Goal: Transaction & Acquisition: Purchase product/service

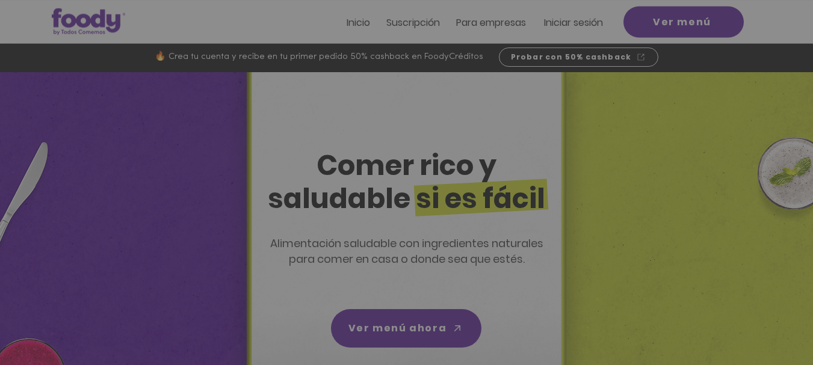
click at [775, 16] on div "Nuevos suscriptores 50% off" at bounding box center [406, 182] width 813 height 365
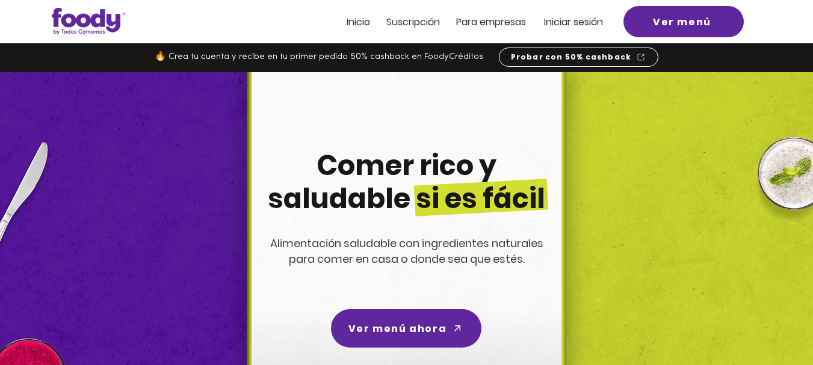
click at [560, 24] on span "Iniciar sesión" at bounding box center [573, 22] width 59 height 14
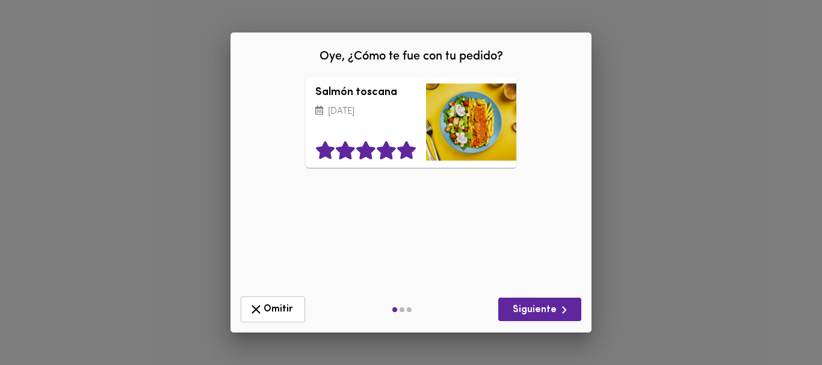
click at [409, 151] on icon at bounding box center [406, 151] width 19 height 18
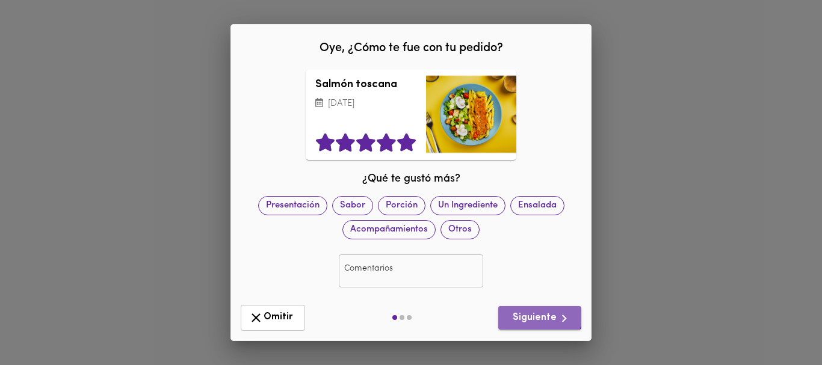
click at [539, 310] on button "Siguiente" at bounding box center [539, 317] width 83 height 23
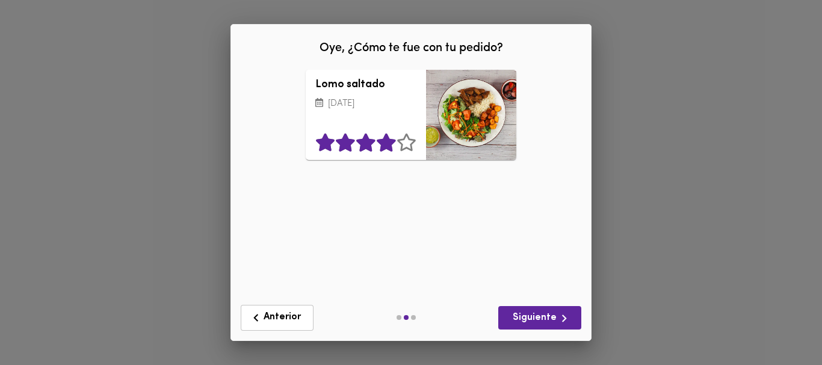
click at [386, 144] on icon at bounding box center [386, 143] width 19 height 18
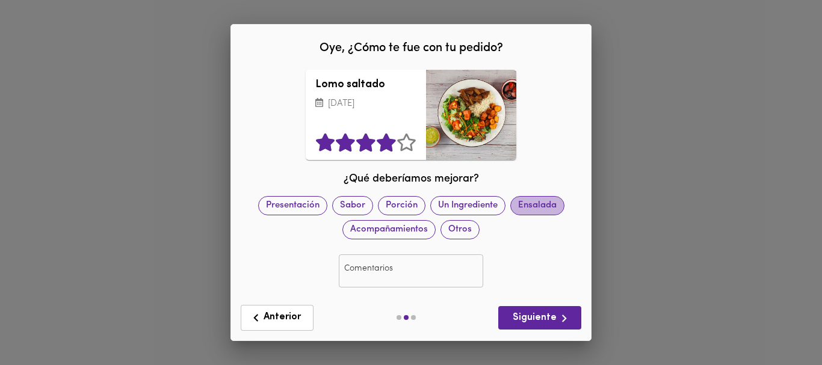
click at [528, 204] on span "Ensalada" at bounding box center [537, 205] width 53 height 13
click at [542, 314] on span "Siguiente" at bounding box center [540, 318] width 64 height 15
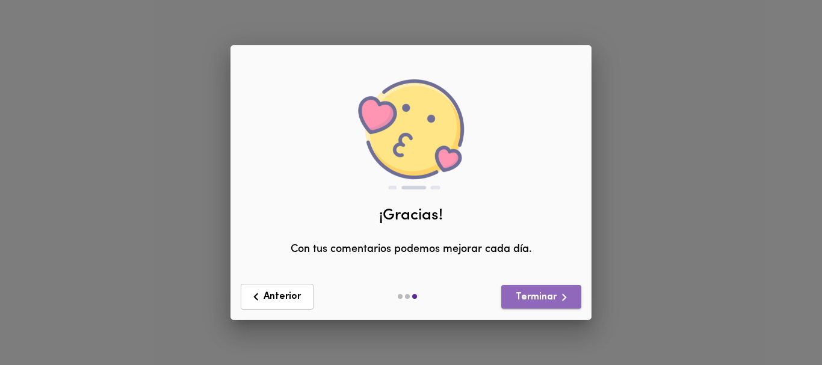
click at [541, 297] on span "Terminar" at bounding box center [541, 297] width 61 height 15
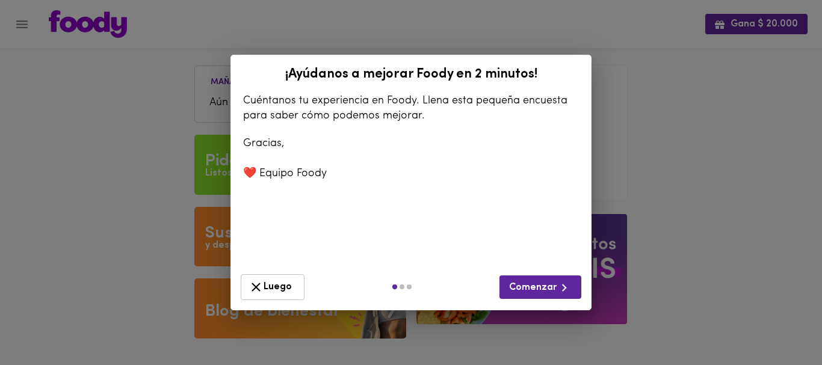
click at [273, 285] on span "Luego" at bounding box center [273, 287] width 48 height 15
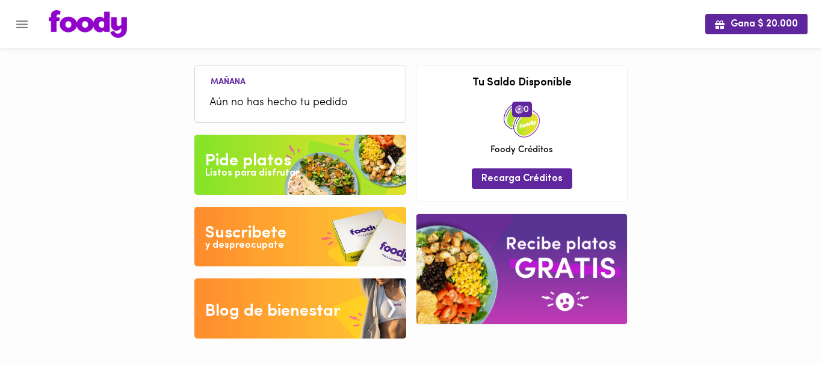
click at [288, 85] on ul "Mañana Aún no has hecho tu pedido" at bounding box center [300, 95] width 199 height 51
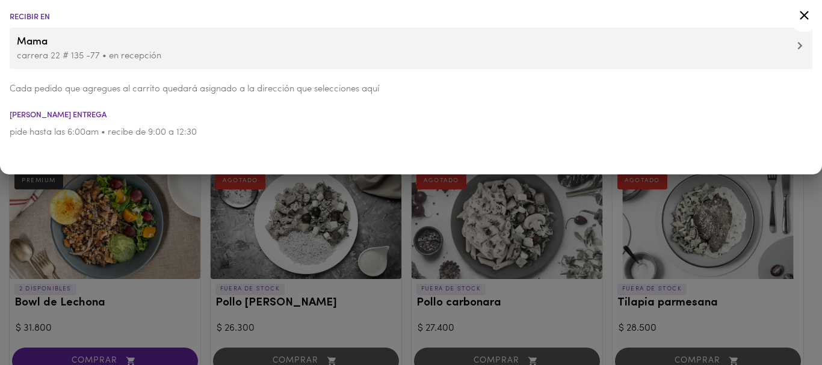
click at [176, 193] on div at bounding box center [411, 182] width 822 height 365
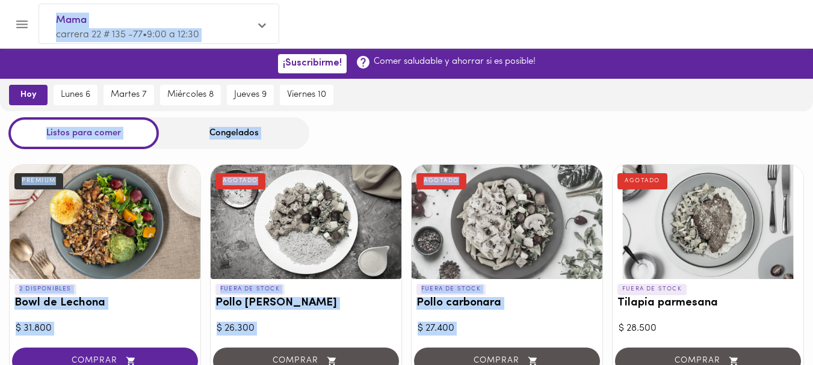
drag, startPoint x: 813, startPoint y: 55, endPoint x: 803, endPoint y: 130, distance: 75.3
click at [96, 199] on div at bounding box center [105, 222] width 191 height 114
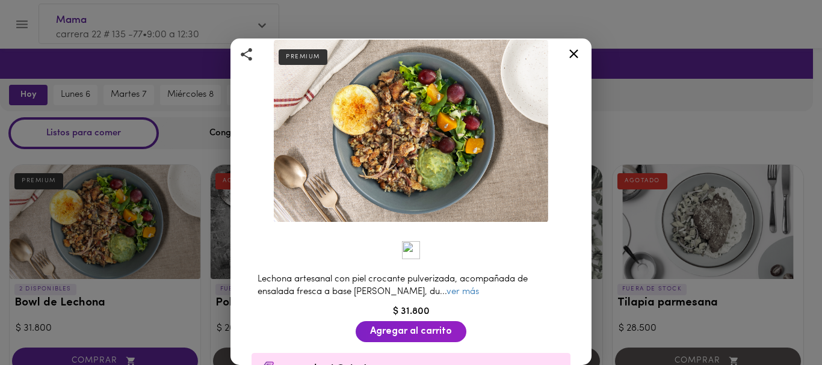
scroll to position [78, 0]
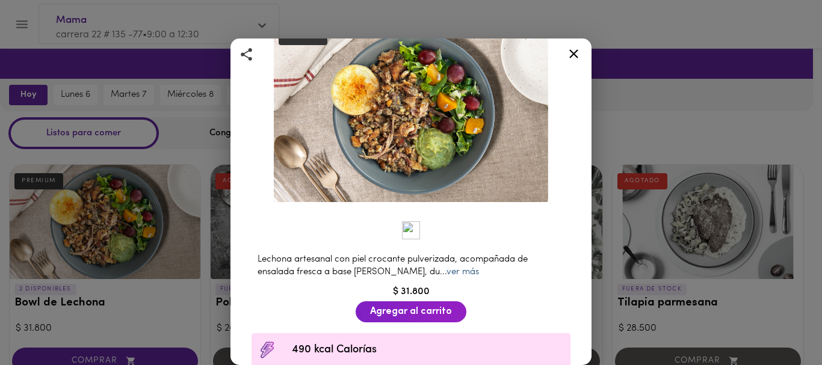
click at [447, 268] on link "ver más" at bounding box center [463, 272] width 33 height 9
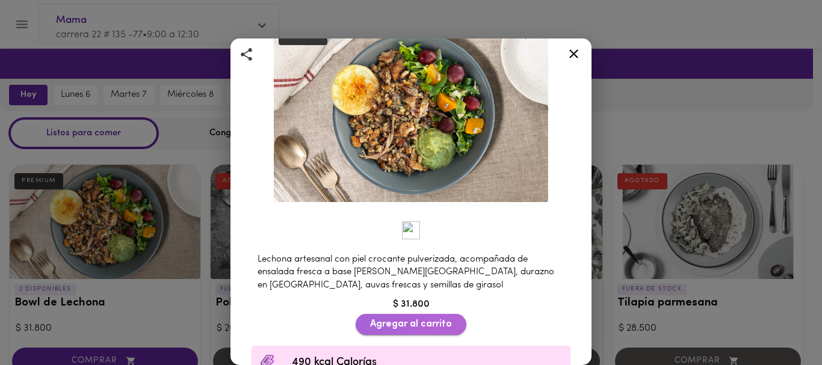
click at [403, 321] on span "Agregar al carrito" at bounding box center [411, 324] width 82 height 11
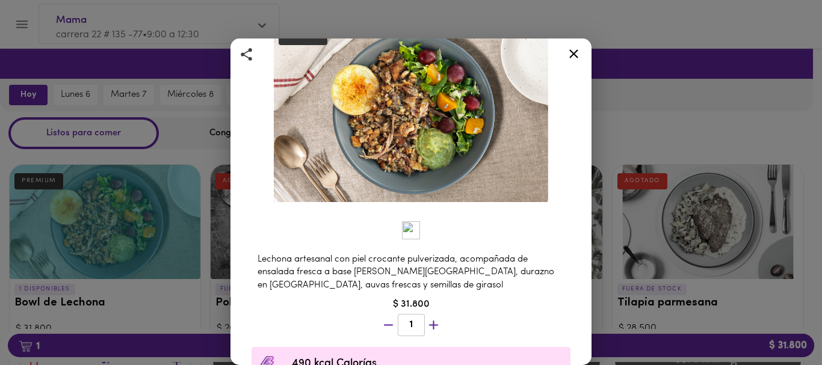
click at [571, 53] on icon at bounding box center [573, 53] width 15 height 15
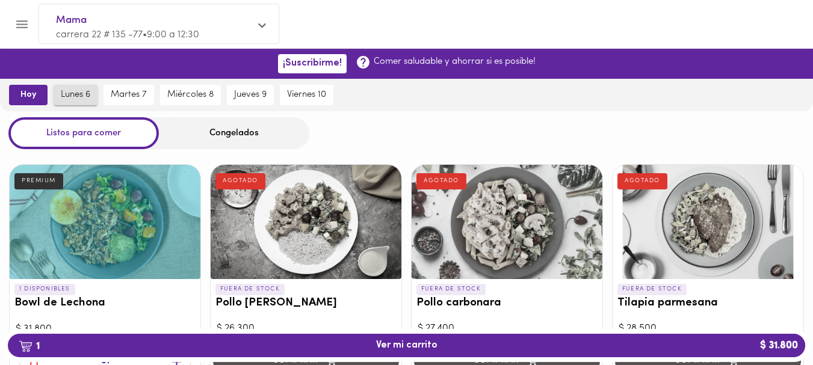
click at [79, 94] on span "lunes 6" at bounding box center [75, 95] width 29 height 11
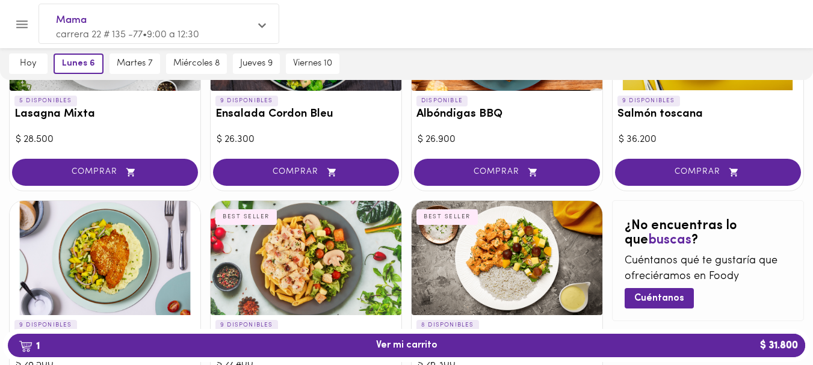
scroll to position [643, 0]
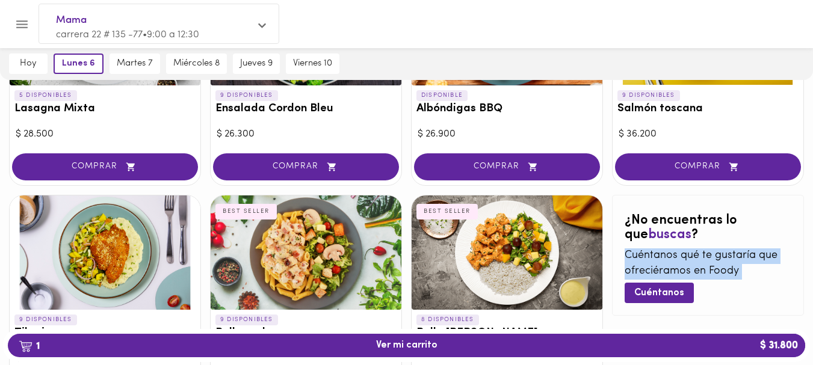
click at [693, 256] on p "Cuéntanos qué te gustaría que ofreciéramos en Foody" at bounding box center [708, 264] width 167 height 31
drag, startPoint x: 626, startPoint y: 255, endPoint x: 767, endPoint y: 274, distance: 142.7
click at [767, 274] on p "Cuéntanos qué te gustaría que ofreciéramos en Foody" at bounding box center [708, 264] width 167 height 31
click at [657, 291] on span "Cuéntanos" at bounding box center [659, 293] width 50 height 11
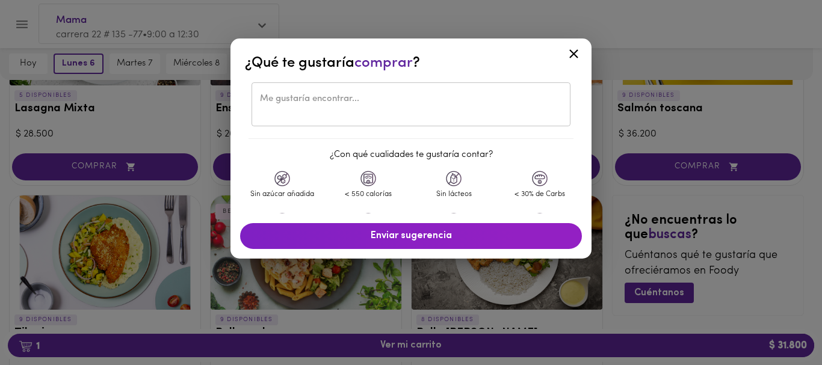
click at [273, 92] on div "​" at bounding box center [411, 104] width 319 height 44
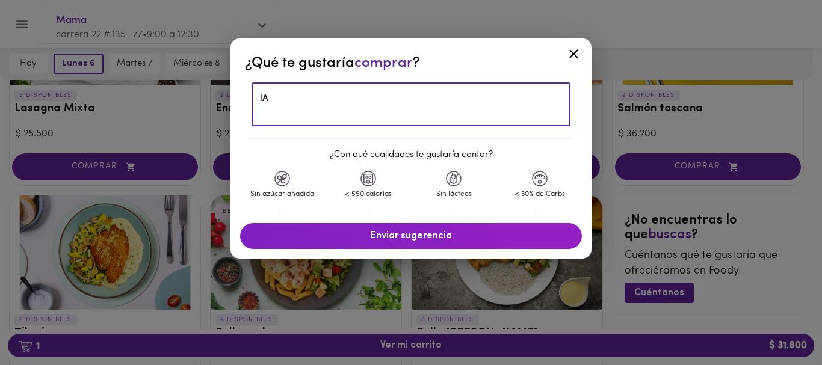
type textarea "l"
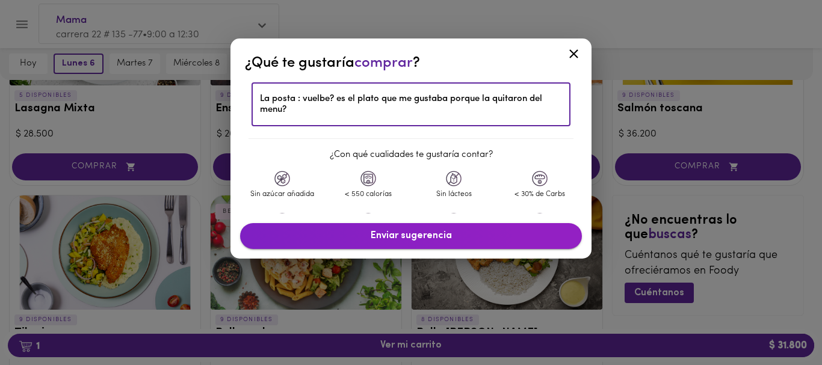
type textarea "La posta : vuelbe? es el plato que me gustaba porque la quitaron del menu?"
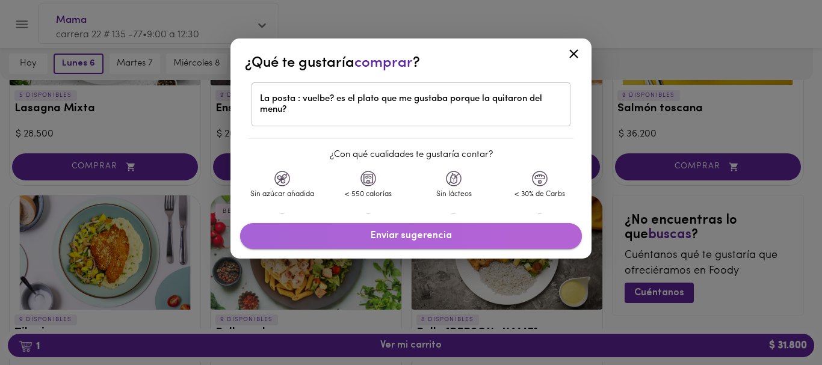
click at [406, 235] on span "Enviar sugerencia" at bounding box center [411, 236] width 318 height 11
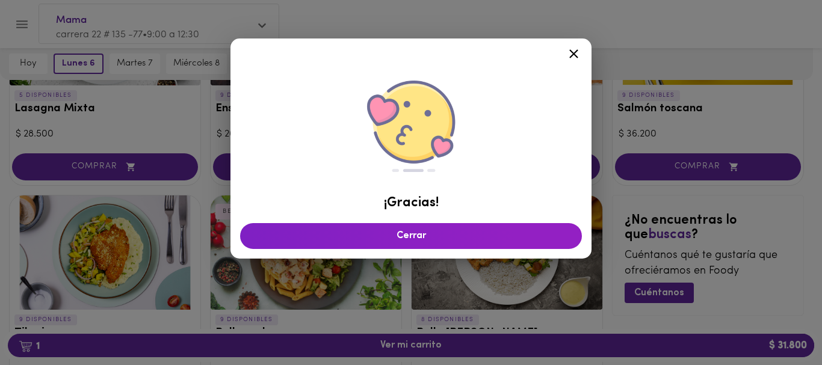
click at [568, 54] on icon at bounding box center [573, 53] width 15 height 15
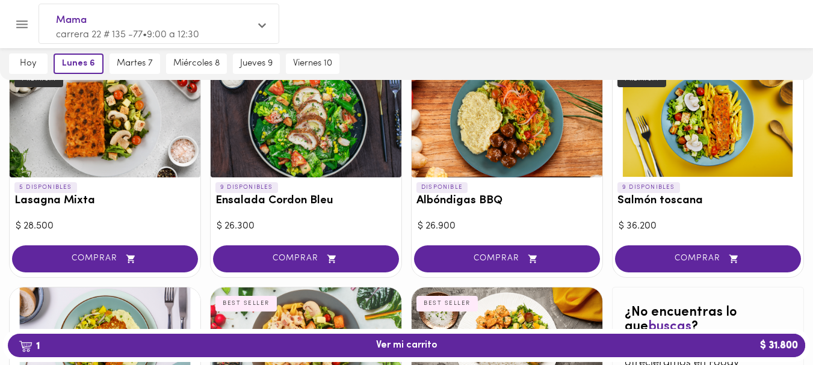
scroll to position [555, 0]
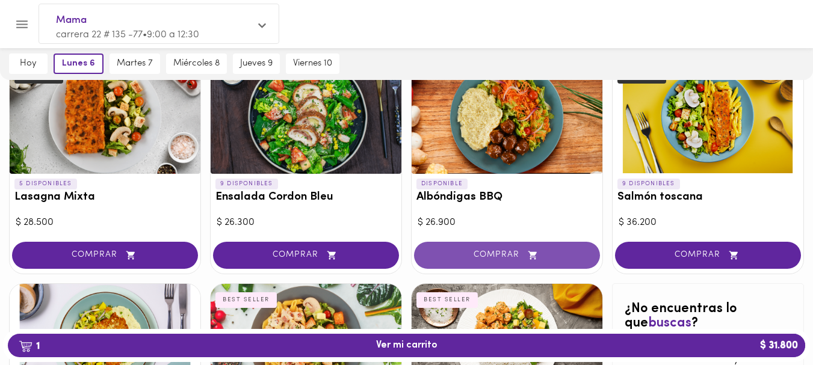
click at [500, 250] on span "COMPRAR" at bounding box center [507, 255] width 156 height 10
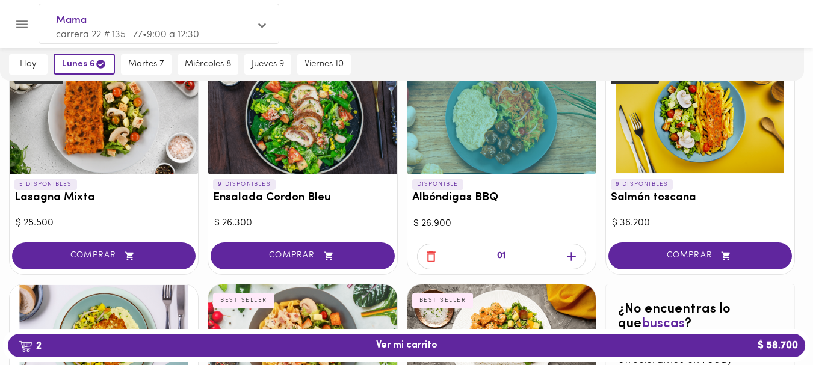
scroll to position [556, 0]
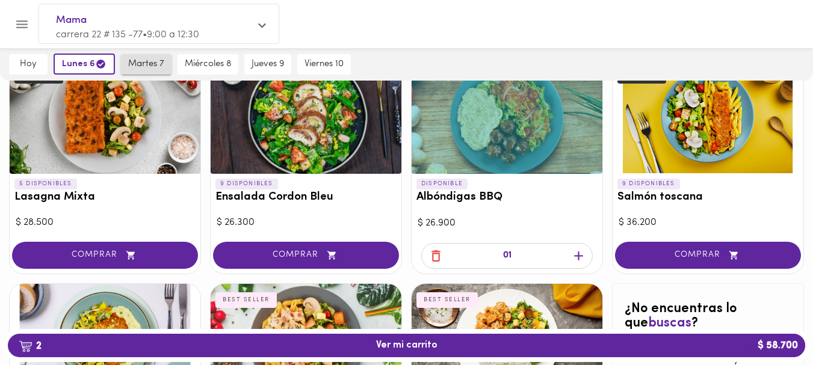
click at [141, 63] on span "martes 7" at bounding box center [146, 64] width 36 height 11
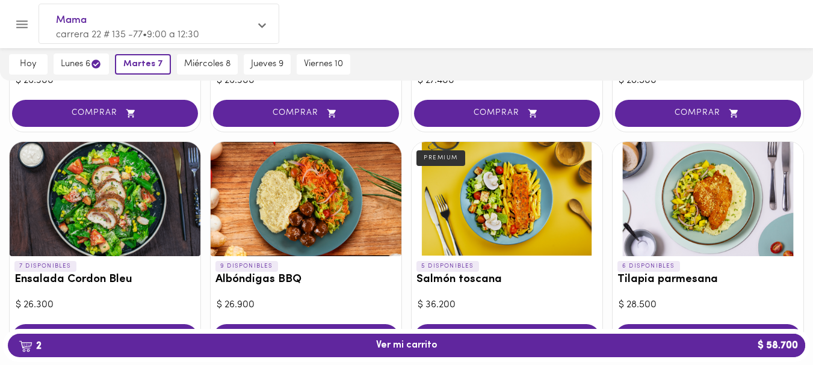
scroll to position [524, 0]
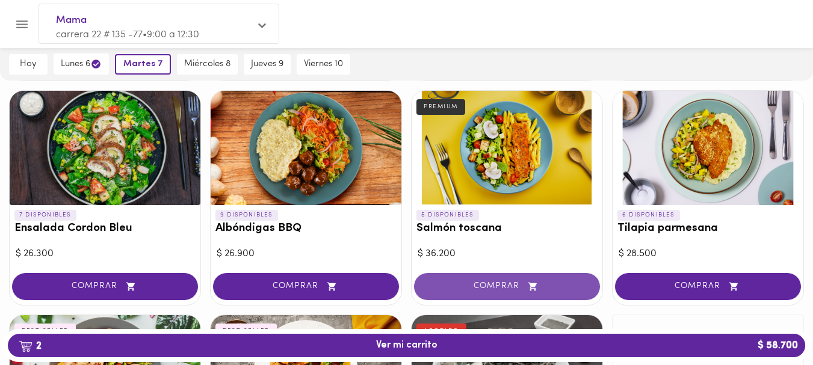
click at [492, 283] on span "COMPRAR" at bounding box center [507, 287] width 156 height 10
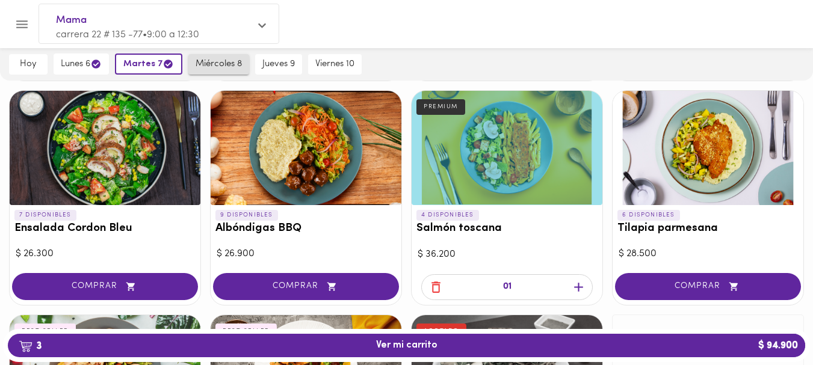
click at [225, 65] on span "miércoles 8" at bounding box center [219, 64] width 46 height 11
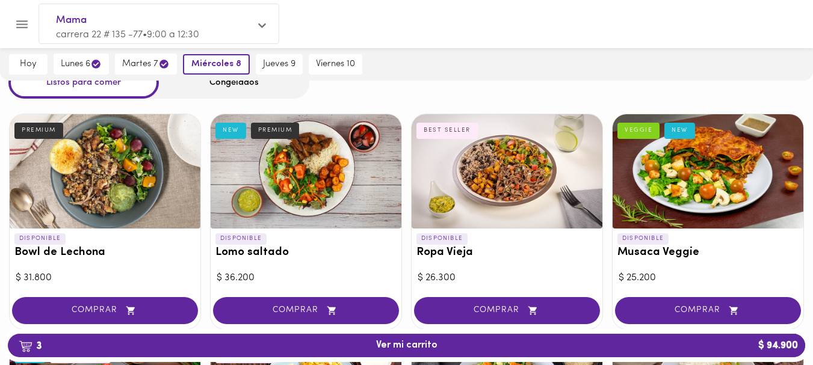
scroll to position [57, 0]
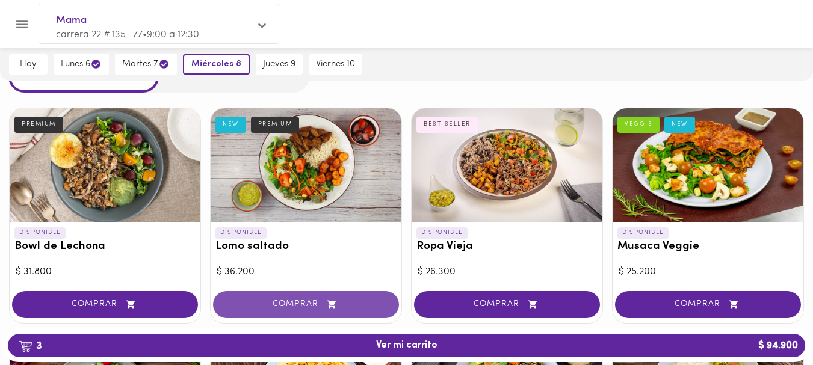
click at [301, 303] on span "COMPRAR" at bounding box center [306, 305] width 156 height 10
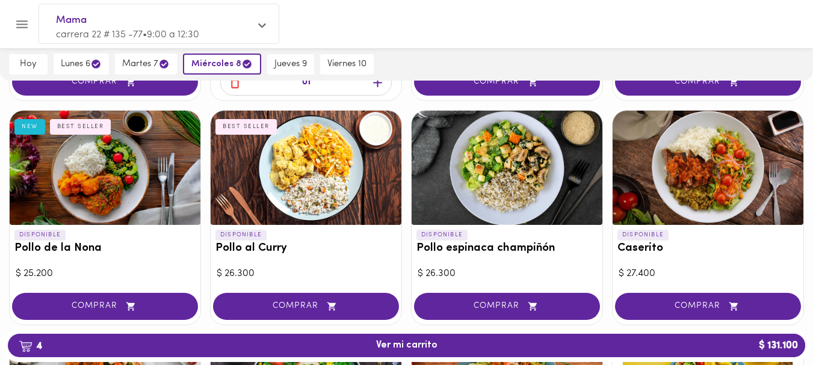
scroll to position [296, 0]
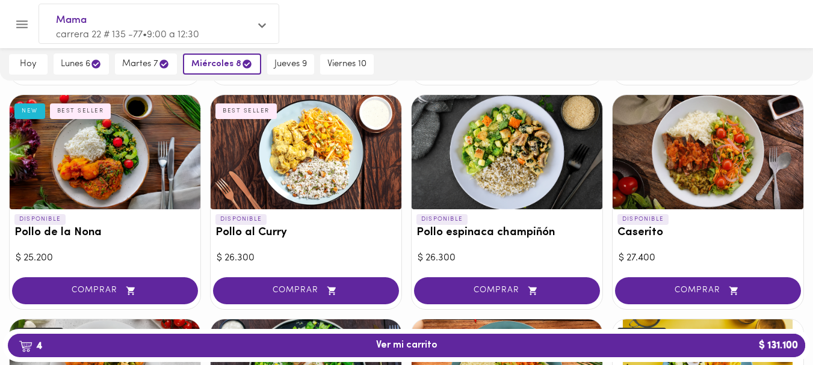
drag, startPoint x: 812, startPoint y: 203, endPoint x: 807, endPoint y: 193, distance: 11.6
click at [811, 202] on div "DISPONIBLE Bowl de Lechona PREMIUM $ 31.800 COMPRAR DISPONIBLE Lomo saltado NEW…" at bounding box center [406, 313] width 813 height 907
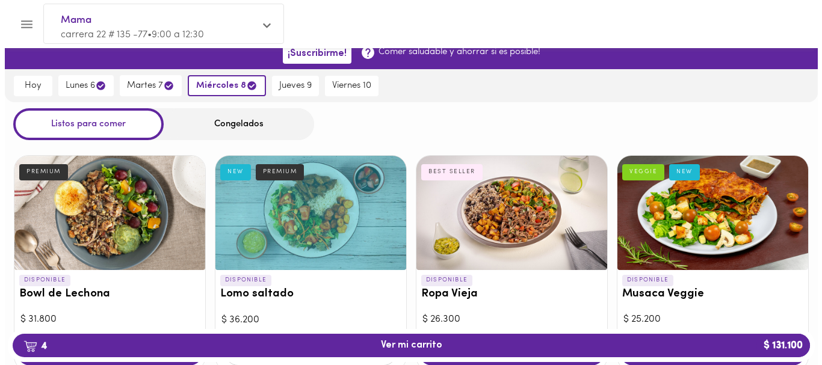
scroll to position [0, 0]
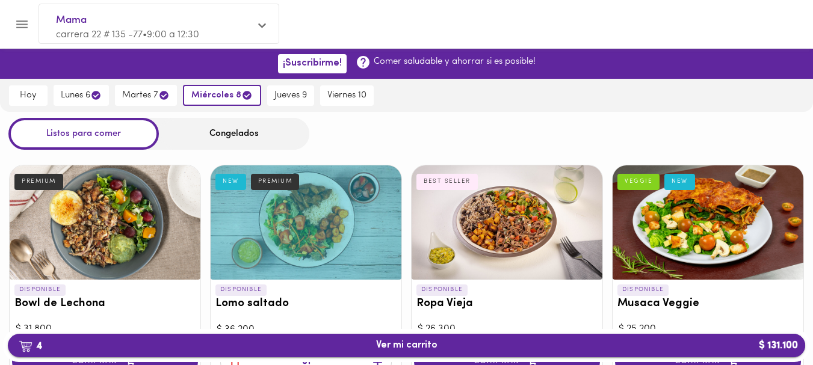
click at [405, 342] on span "4 Ver mi carrito $ 131.100" at bounding box center [406, 345] width 61 height 11
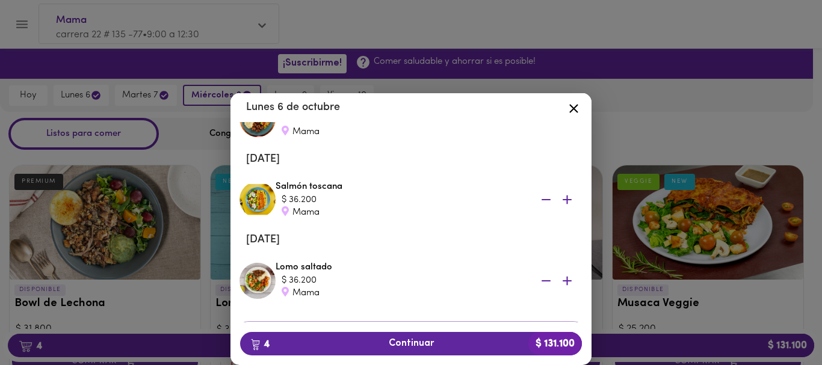
scroll to position [160, 0]
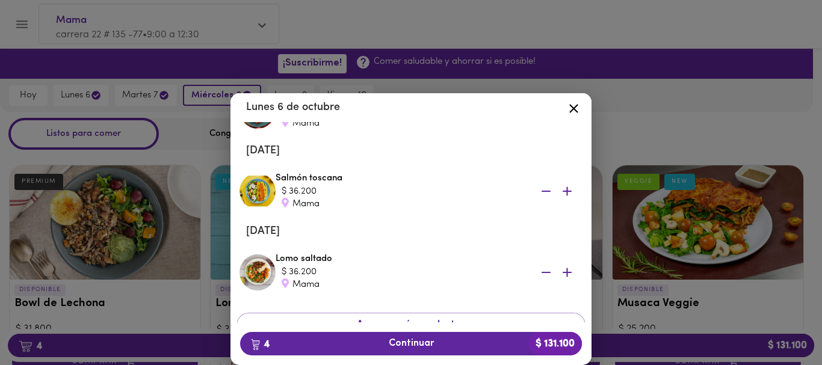
click at [571, 105] on icon at bounding box center [573, 108] width 9 height 9
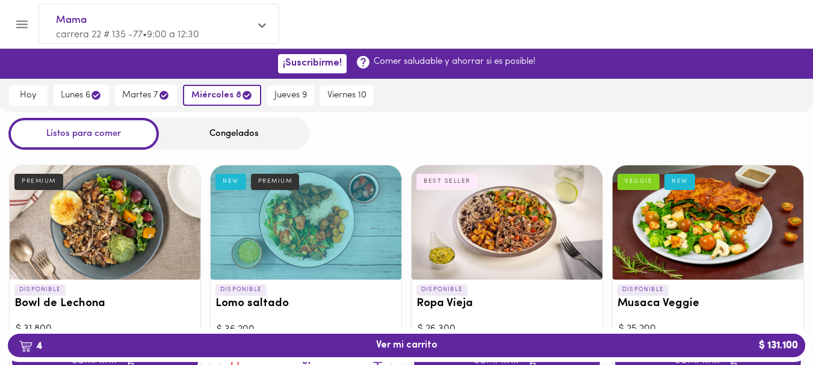
click at [474, 119] on div "Listos para comer Congelados" at bounding box center [406, 134] width 813 height 32
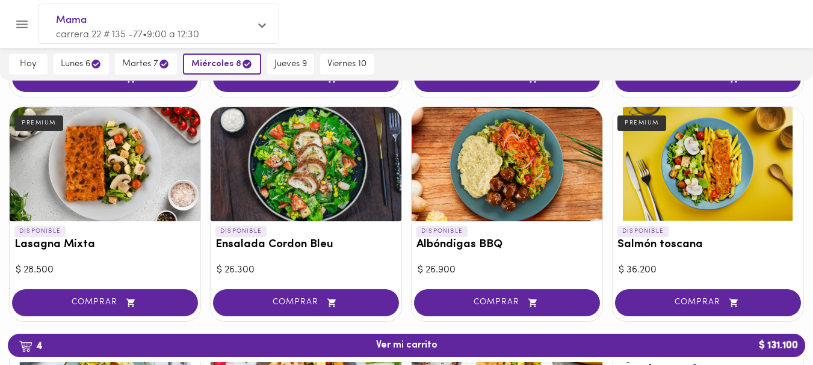
scroll to position [681, 0]
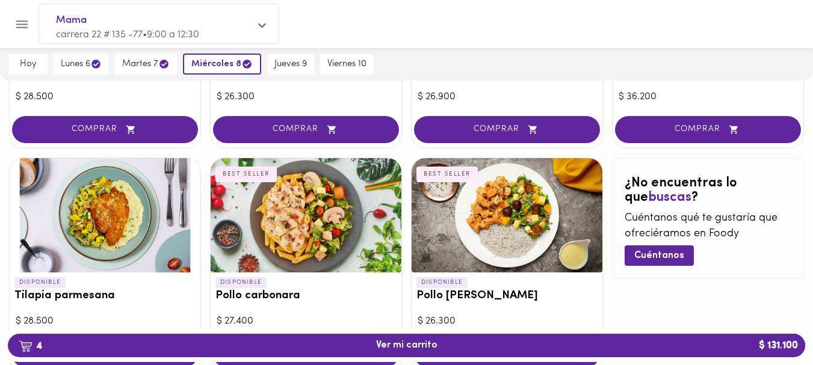
click at [532, 87] on div "DISPONIBLE Albóndigas BBQ" at bounding box center [507, 68] width 191 height 40
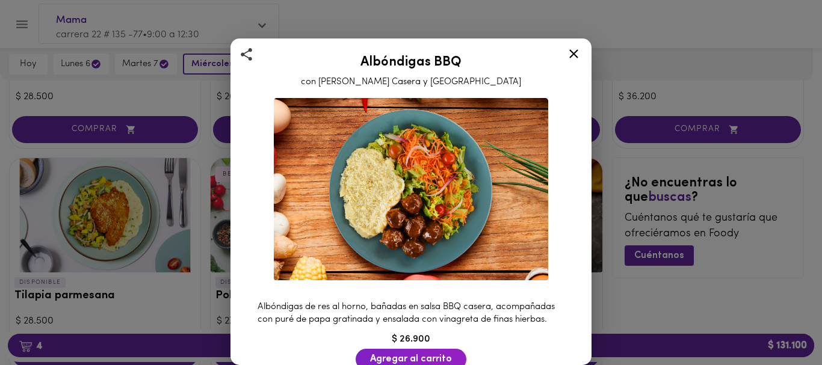
click at [568, 55] on icon at bounding box center [573, 53] width 15 height 15
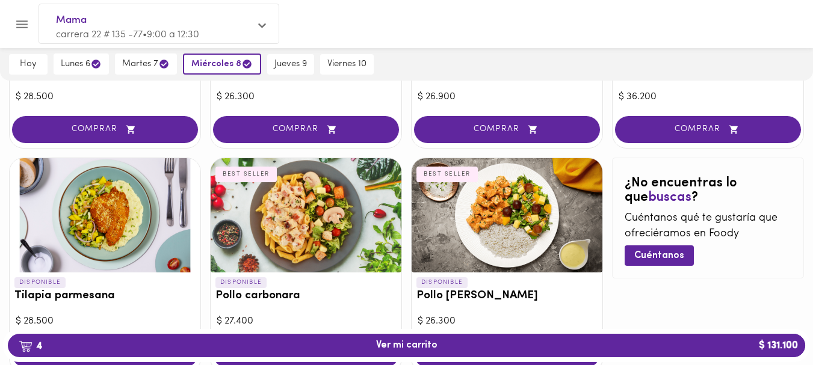
click at [445, 54] on div "hoy lunes 6 martes 7 miércoles 8 jueves 9 viernes 10" at bounding box center [406, 64] width 813 height 33
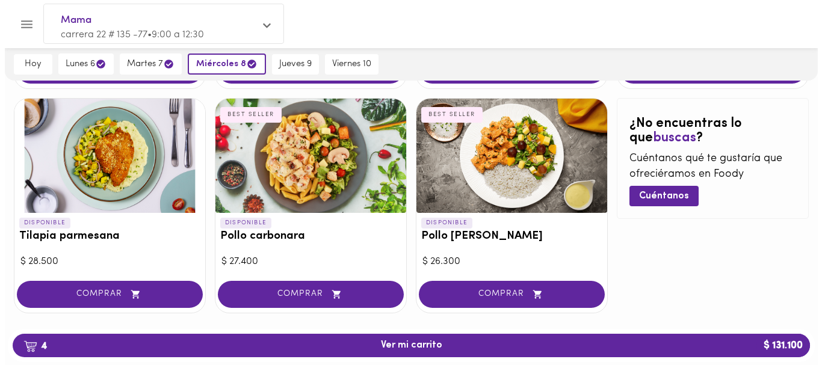
scroll to position [758, 0]
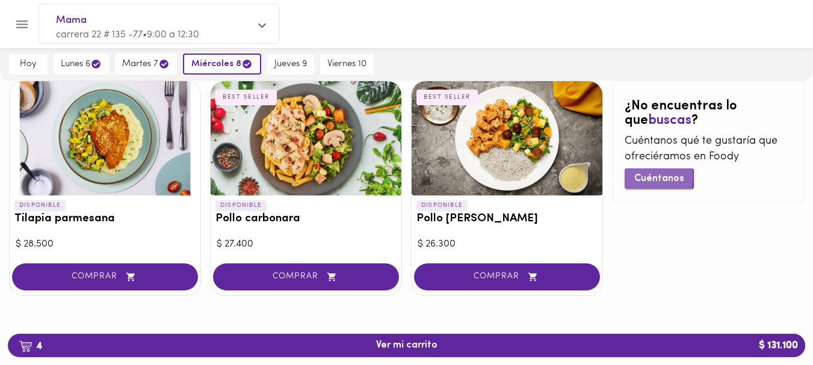
click at [643, 177] on span "Cuéntanos" at bounding box center [659, 178] width 50 height 11
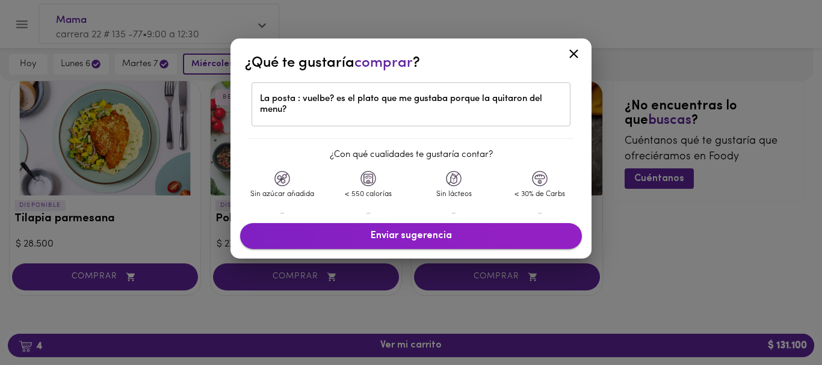
click at [402, 238] on span "Enviar sugerencia" at bounding box center [411, 236] width 318 height 11
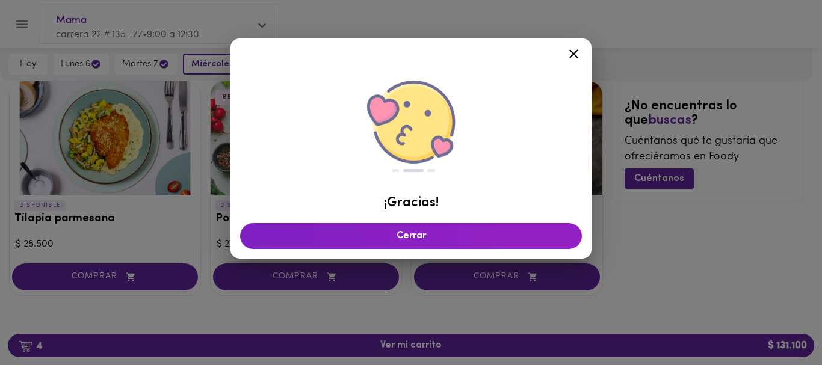
click at [574, 49] on icon at bounding box center [573, 53] width 15 height 15
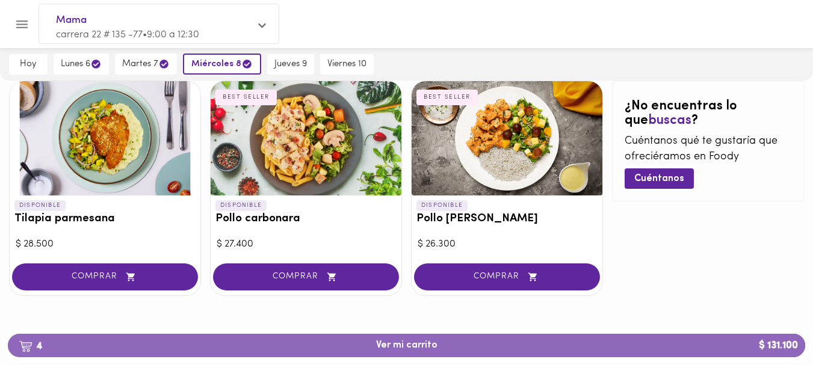
click at [409, 340] on span "4 Ver mi carrito $ 131.100" at bounding box center [406, 345] width 61 height 11
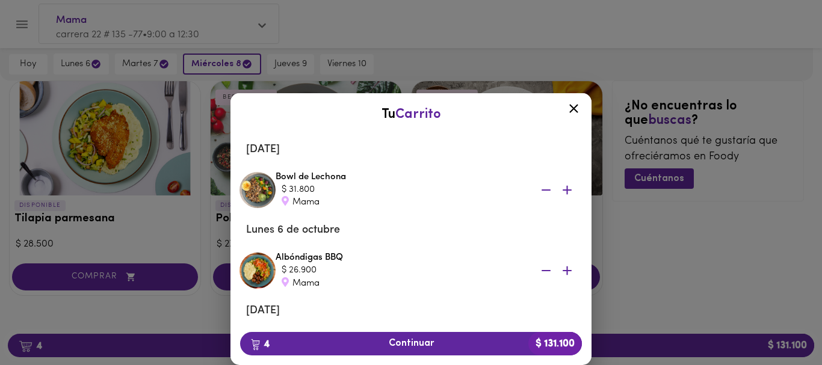
scroll to position [214, 0]
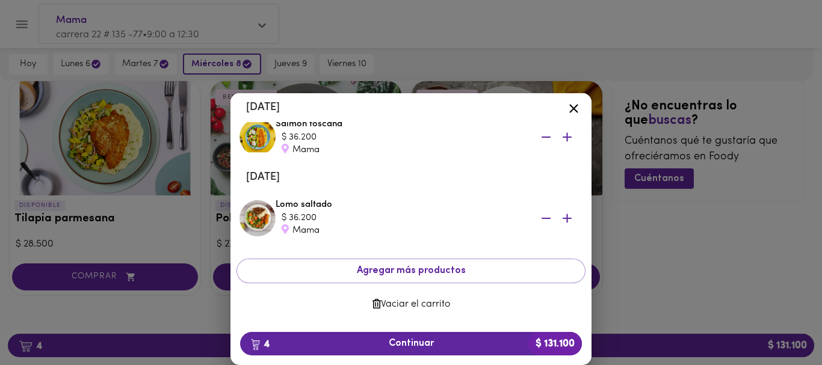
click at [574, 108] on icon at bounding box center [573, 108] width 9 height 9
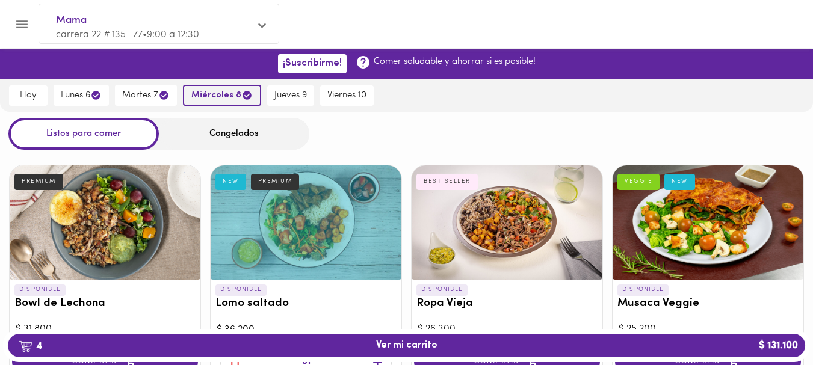
click at [217, 91] on span "miércoles 8" at bounding box center [221, 95] width 61 height 11
click at [492, 102] on div "hoy lunes 6 martes 7 miércoles 8 jueves 9 viernes 10" at bounding box center [406, 95] width 813 height 33
drag, startPoint x: 712, startPoint y: 101, endPoint x: 822, endPoint y: 93, distance: 109.9
click at [731, 100] on div "hoy lunes 6 martes 7 miércoles 8 jueves 9 viernes 10" at bounding box center [406, 95] width 813 height 33
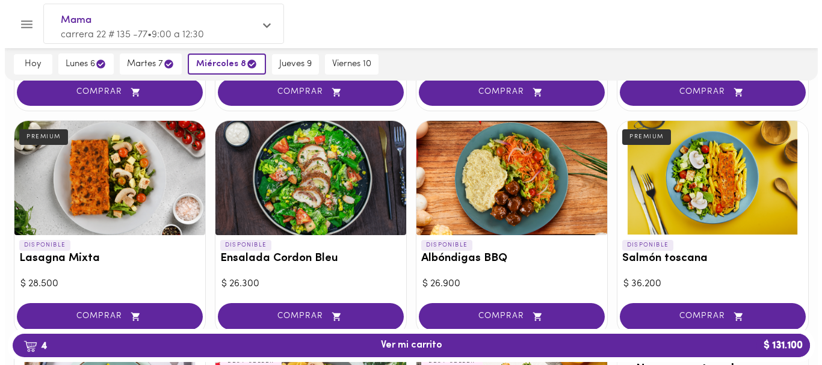
scroll to position [503, 0]
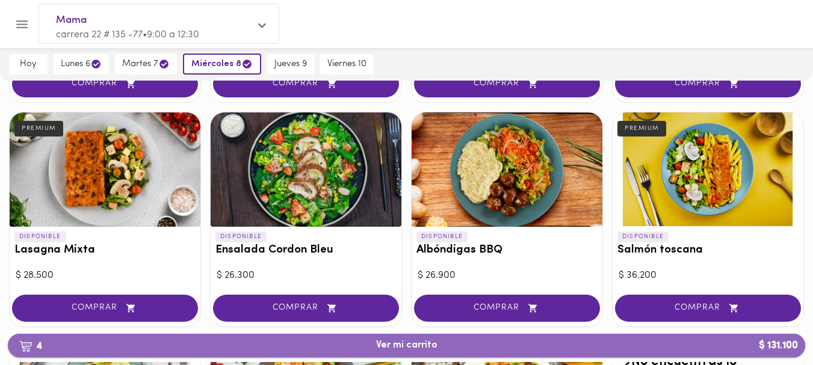
click at [435, 341] on span "4 Ver mi carrito $ 131.100" at bounding box center [406, 345] width 61 height 11
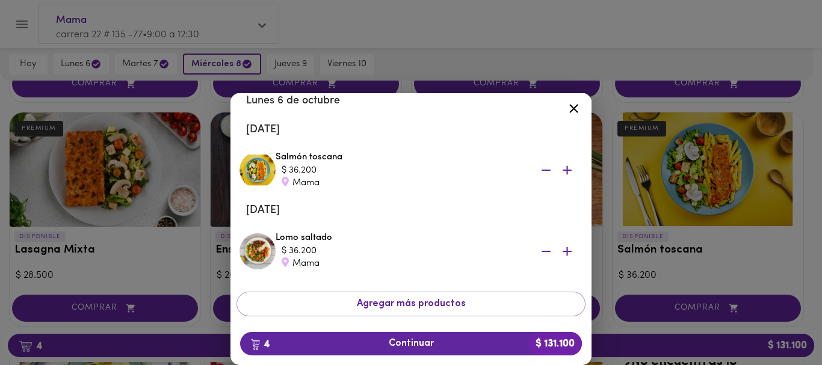
scroll to position [214, 0]
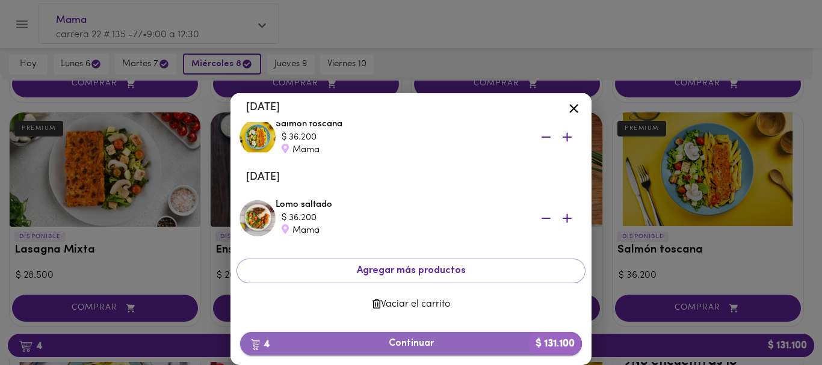
click at [409, 344] on span "4 Continuar $ 131.100" at bounding box center [411, 343] width 323 height 11
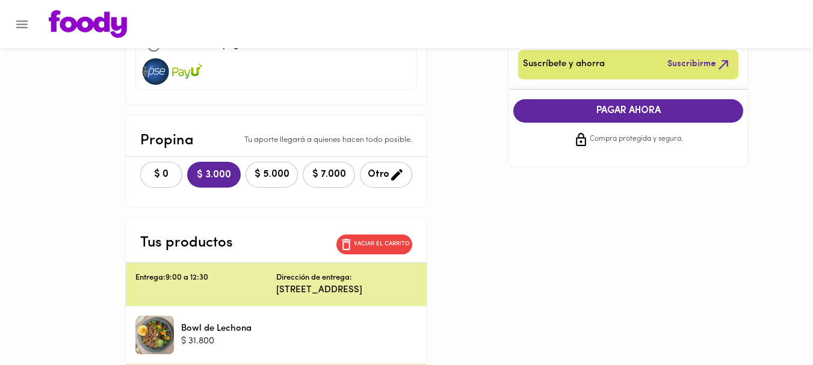
scroll to position [229, 0]
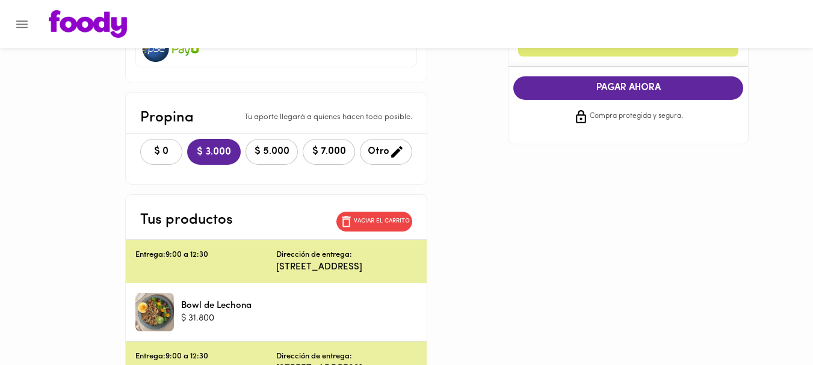
click at [160, 147] on span "$ 0" at bounding box center [161, 151] width 26 height 11
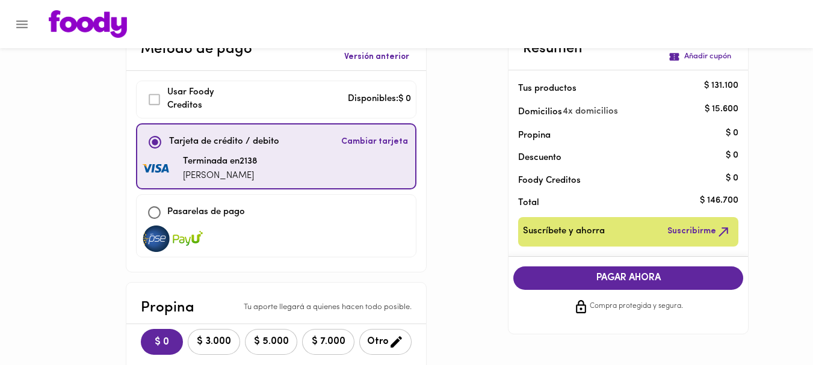
scroll to position [0, 0]
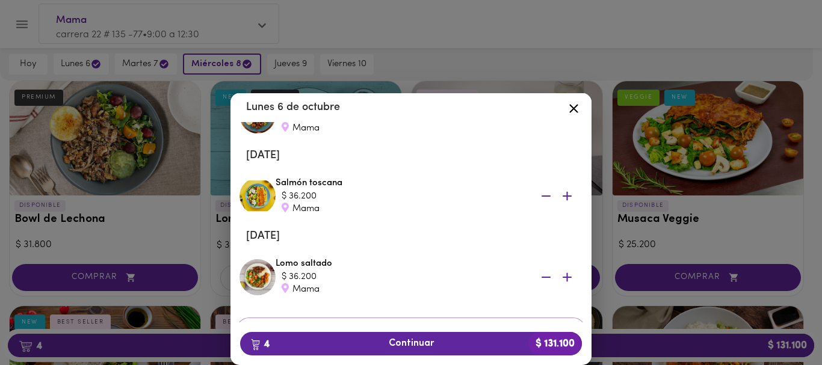
scroll to position [152, 0]
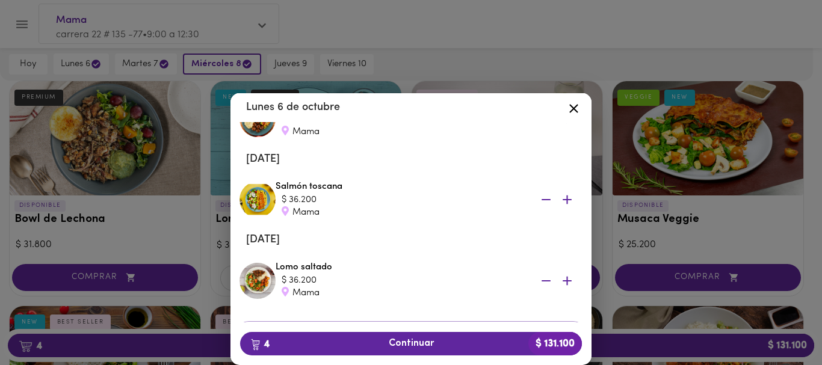
click at [539, 279] on icon "button" at bounding box center [546, 280] width 15 height 15
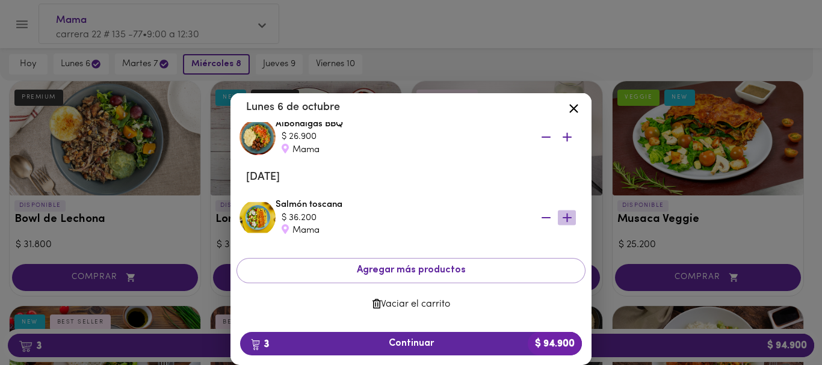
click at [560, 217] on icon "button" at bounding box center [567, 218] width 15 height 15
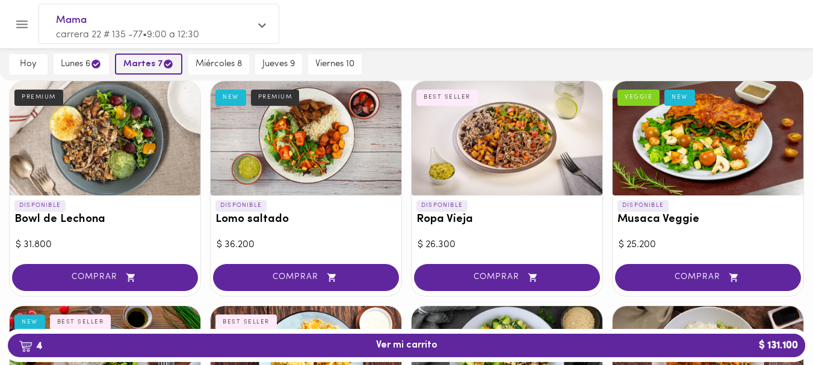
click at [147, 58] on span "martes 7" at bounding box center [148, 63] width 51 height 11
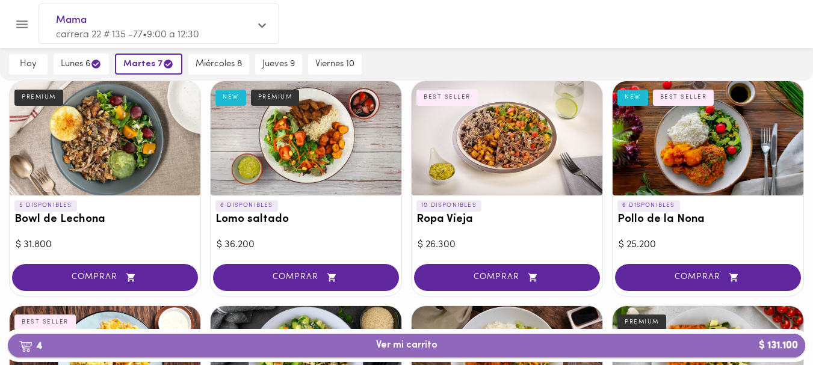
click at [399, 344] on span "4 Ver mi carrito $ 131.100" at bounding box center [406, 345] width 61 height 11
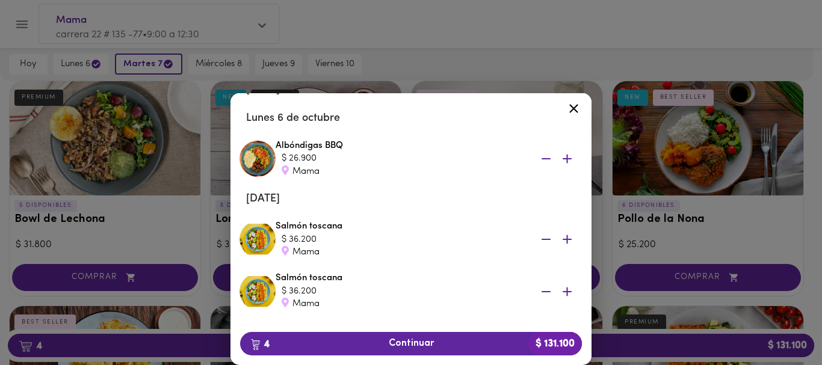
scroll to position [129, 0]
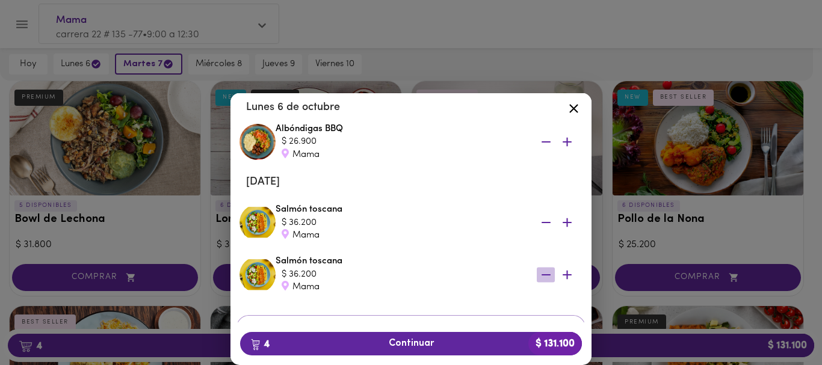
click at [542, 274] on icon "button" at bounding box center [546, 274] width 9 height 1
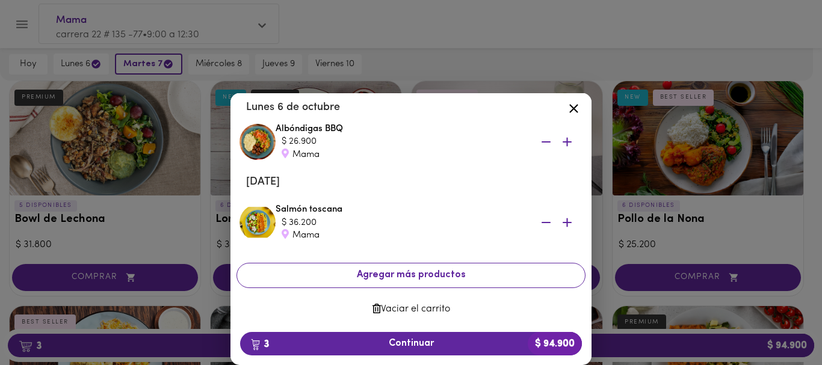
click at [386, 275] on span "Agregar más productos" at bounding box center [411, 275] width 329 height 11
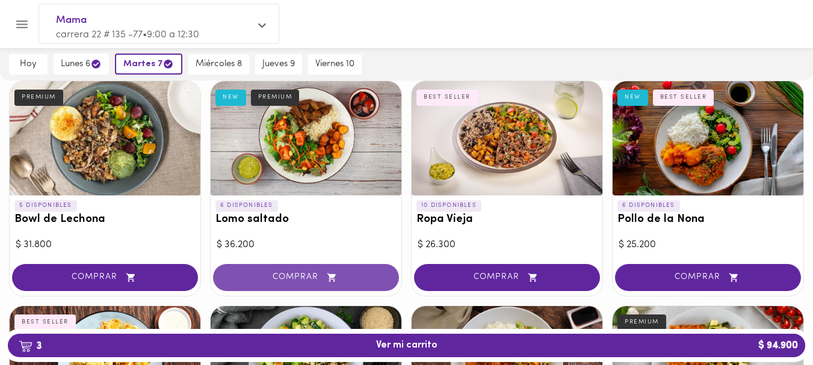
click at [290, 278] on span "COMPRAR" at bounding box center [306, 278] width 156 height 10
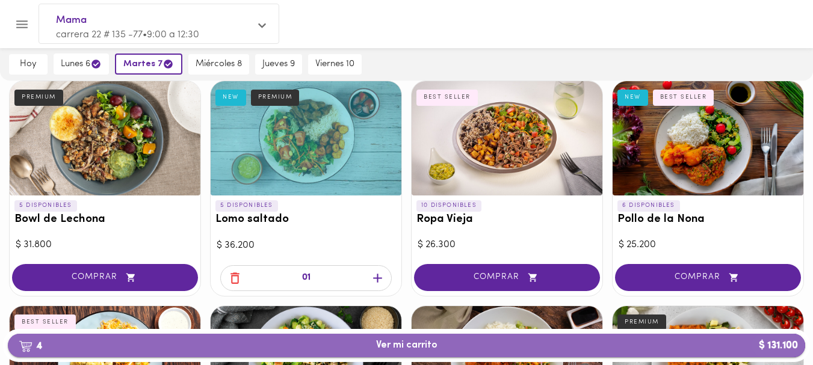
click at [409, 344] on span "4 Ver mi carrito $ 131.100" at bounding box center [406, 345] width 61 height 11
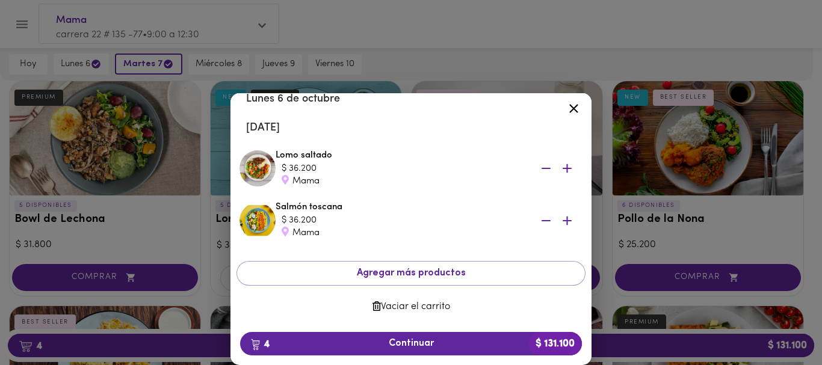
scroll to position [185, 0]
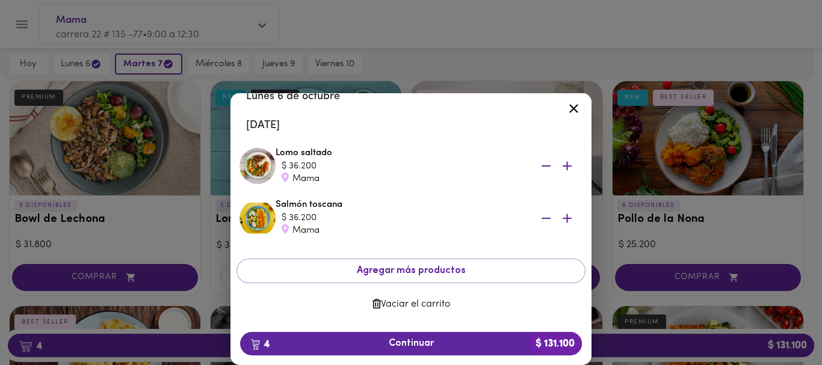
click at [570, 105] on icon at bounding box center [573, 108] width 9 height 9
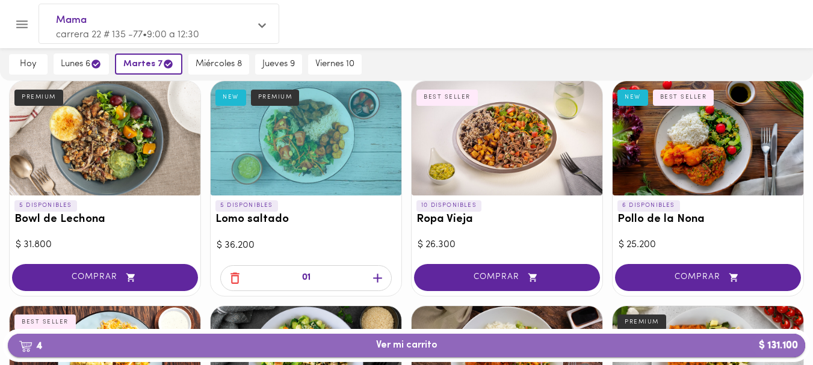
click at [589, 344] on span "4 Ver mi carrito $ 131.100" at bounding box center [406, 345] width 778 height 11
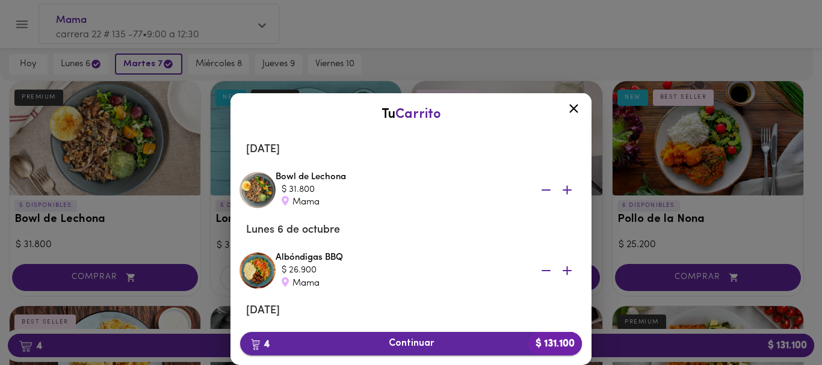
click at [414, 348] on span "4 Continuar $ 131.100" at bounding box center [411, 343] width 323 height 11
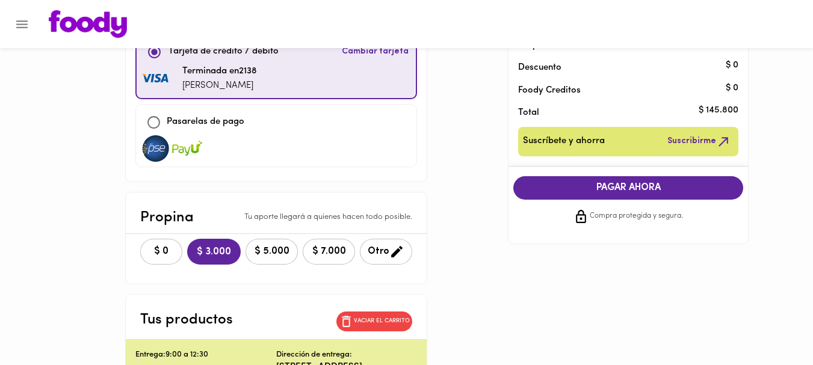
scroll to position [202, 0]
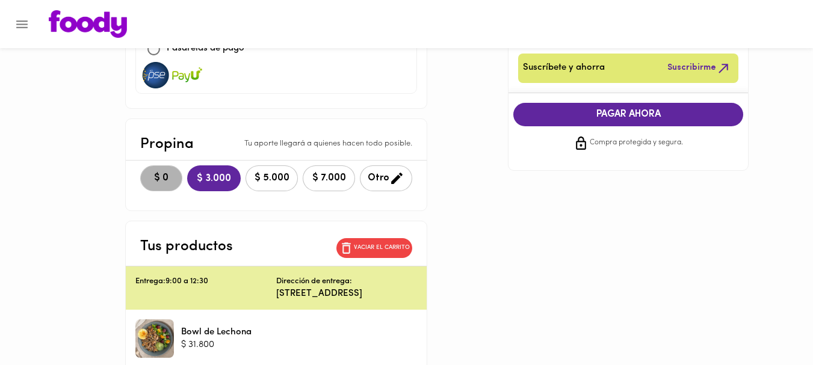
click at [158, 177] on span "$ 0" at bounding box center [161, 178] width 26 height 11
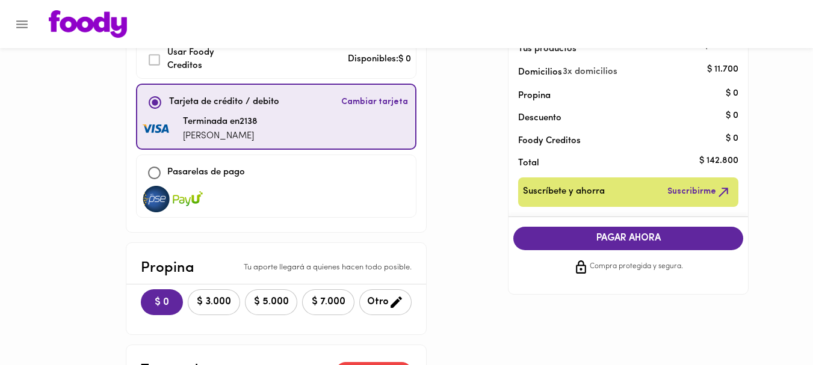
scroll to position [20, 0]
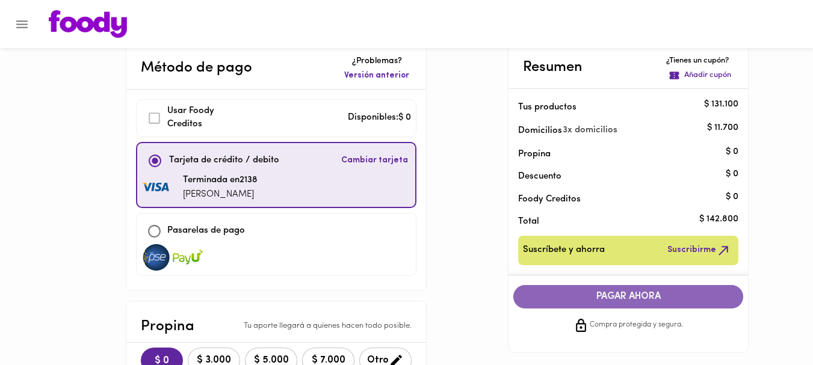
click at [607, 296] on span "PAGAR AHORA" at bounding box center [628, 296] width 206 height 11
